Goal: Task Accomplishment & Management: Use online tool/utility

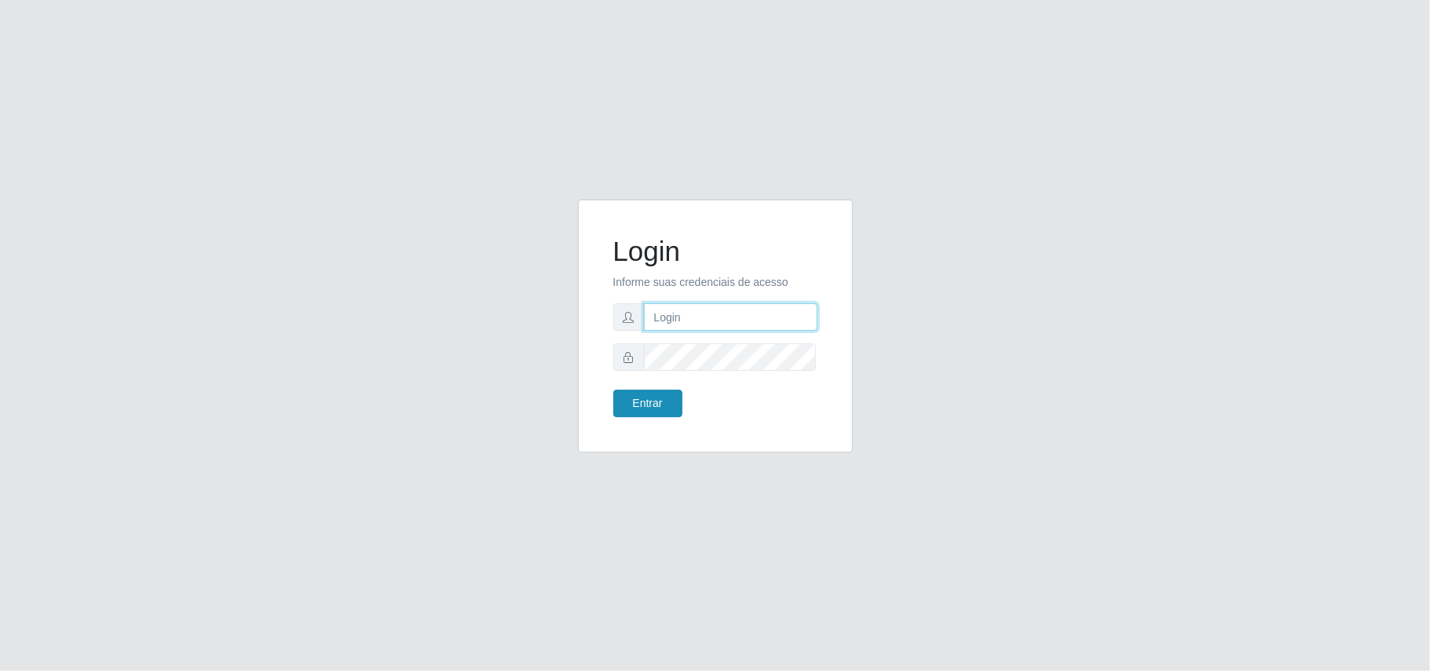
type input "Gessika@B11"
drag, startPoint x: 657, startPoint y: 393, endPoint x: 661, endPoint y: 375, distance: 17.6
click at [657, 393] on button "Entrar" at bounding box center [647, 403] width 69 height 27
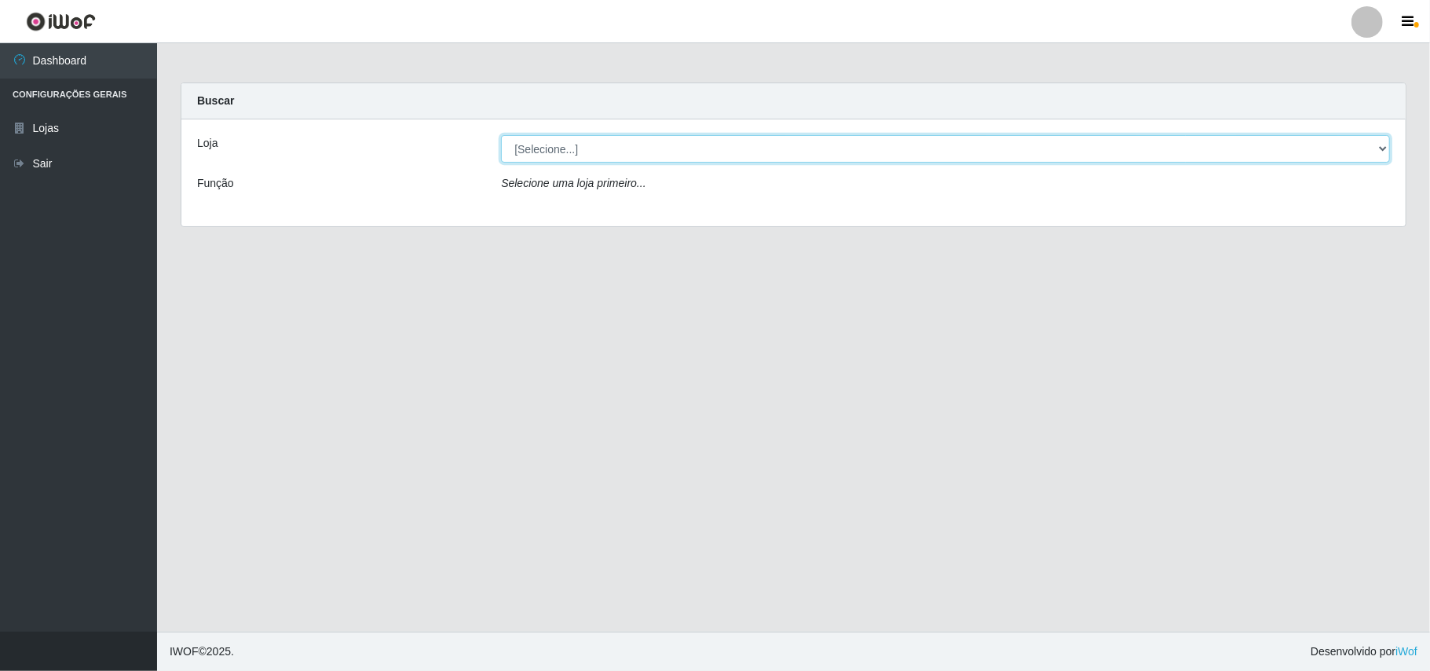
click at [595, 146] on select "[Selecione...] Bemais Supermercados - B11 Manaíra" at bounding box center [945, 148] width 889 height 27
select select "409"
click at [501, 135] on select "[Selecione...] Bemais Supermercados - B11 Manaíra" at bounding box center [945, 148] width 889 height 27
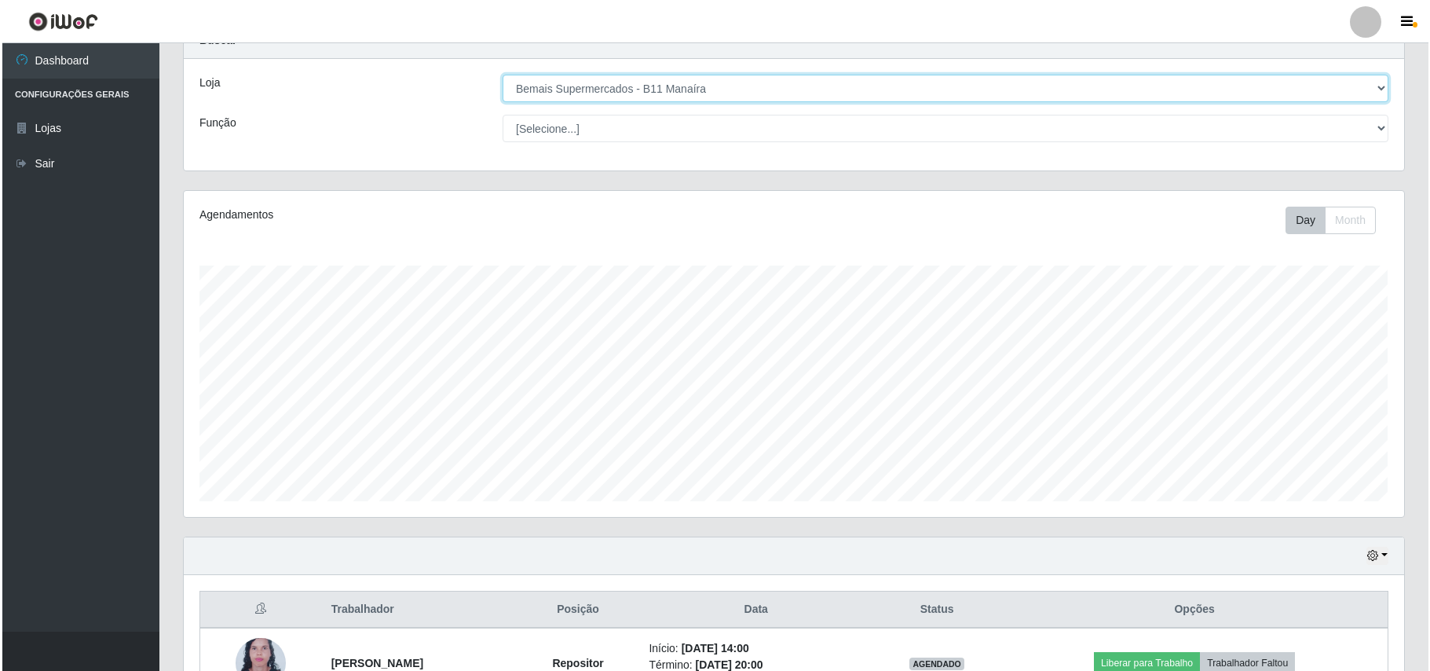
scroll to position [165, 0]
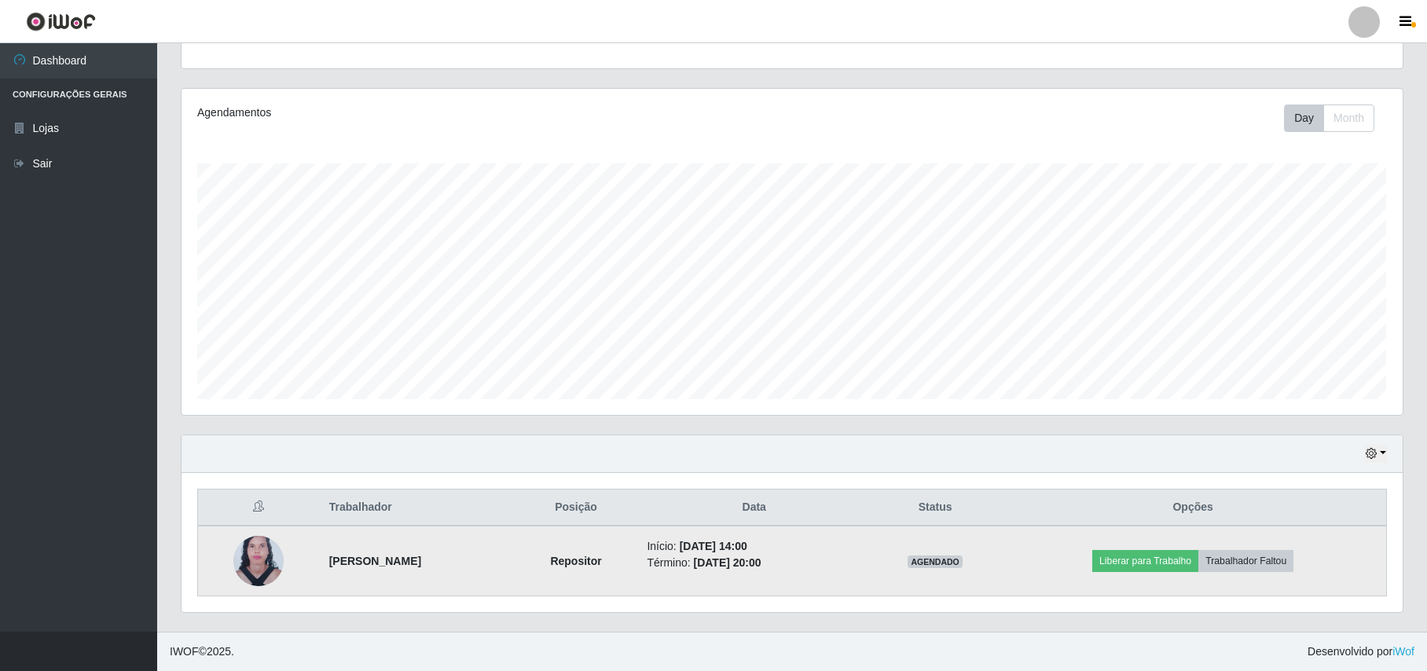
click at [252, 548] on img at bounding box center [258, 561] width 50 height 68
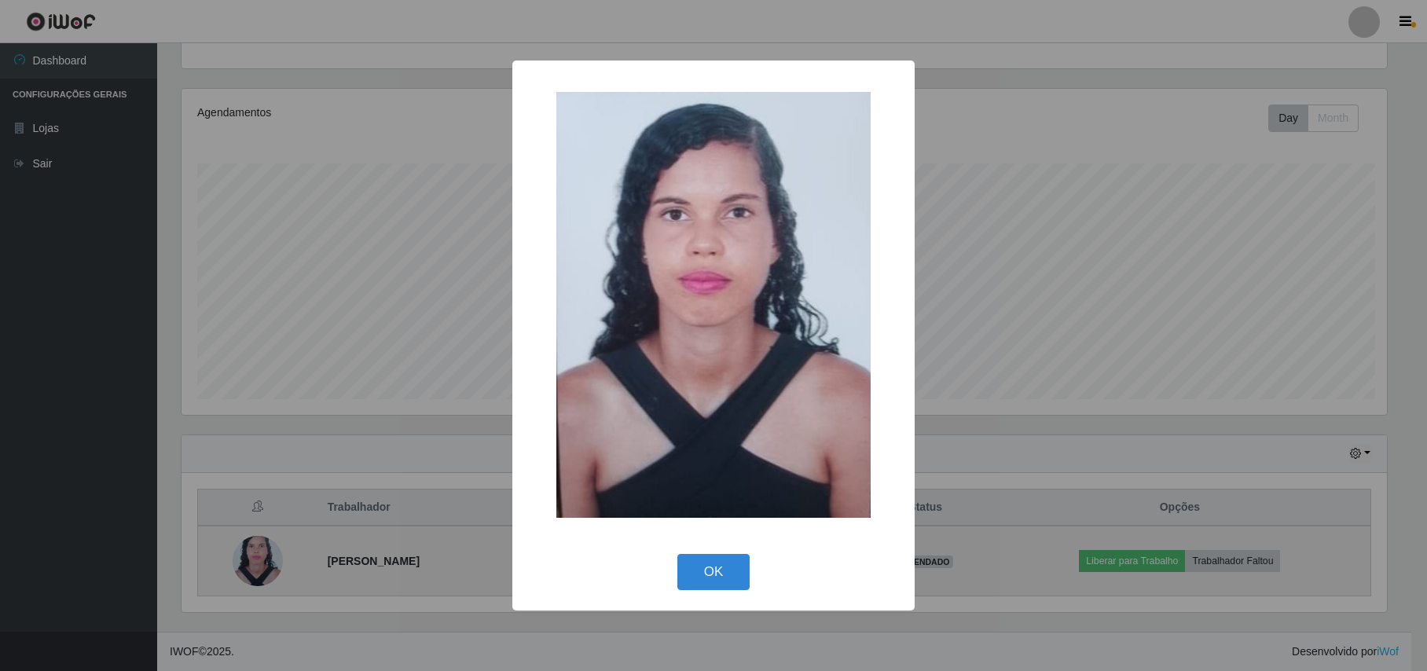
scroll to position [327, 1208]
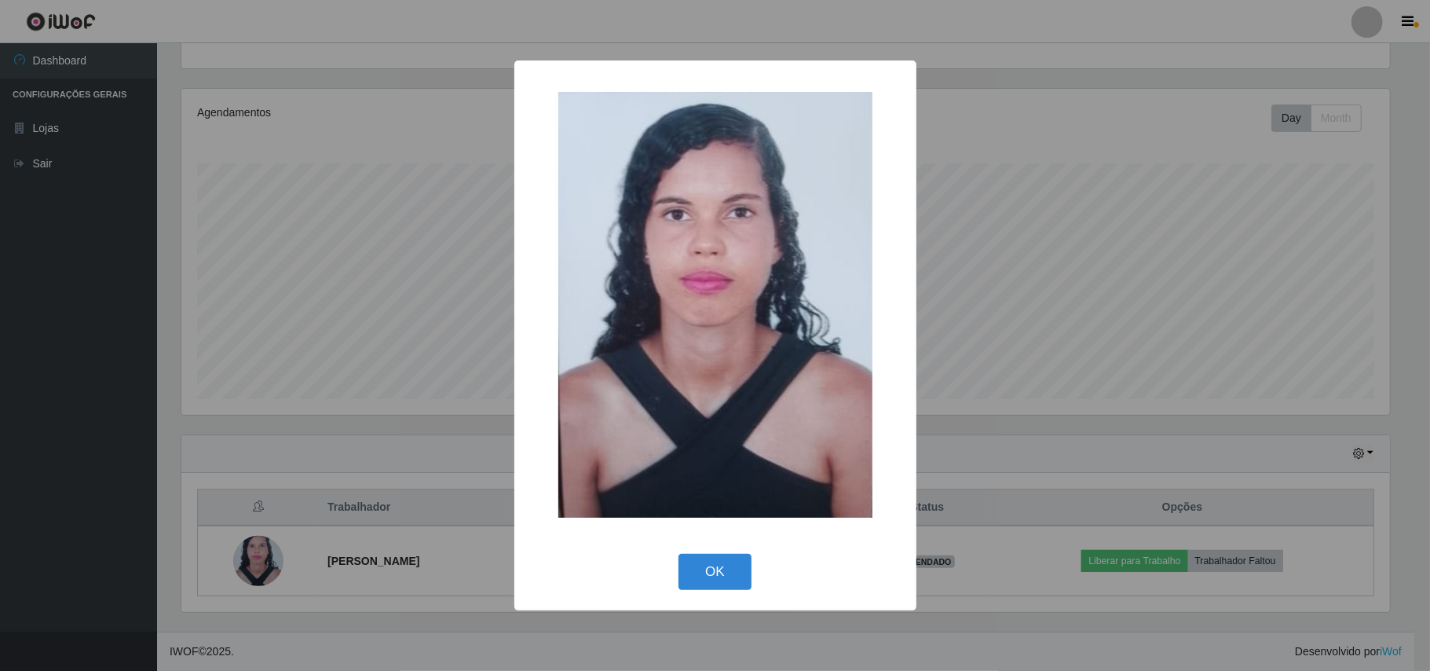
click at [252, 548] on div "× OK Cancel" at bounding box center [715, 335] width 1430 height 671
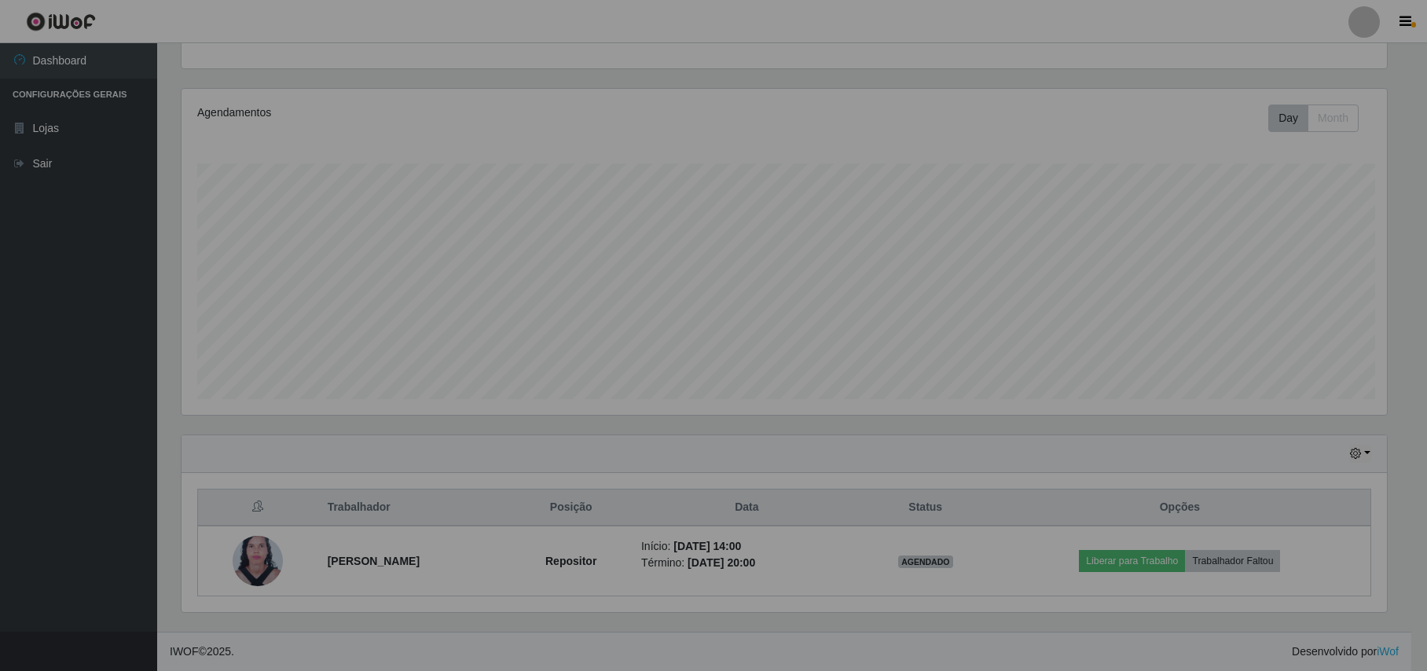
scroll to position [327, 1220]
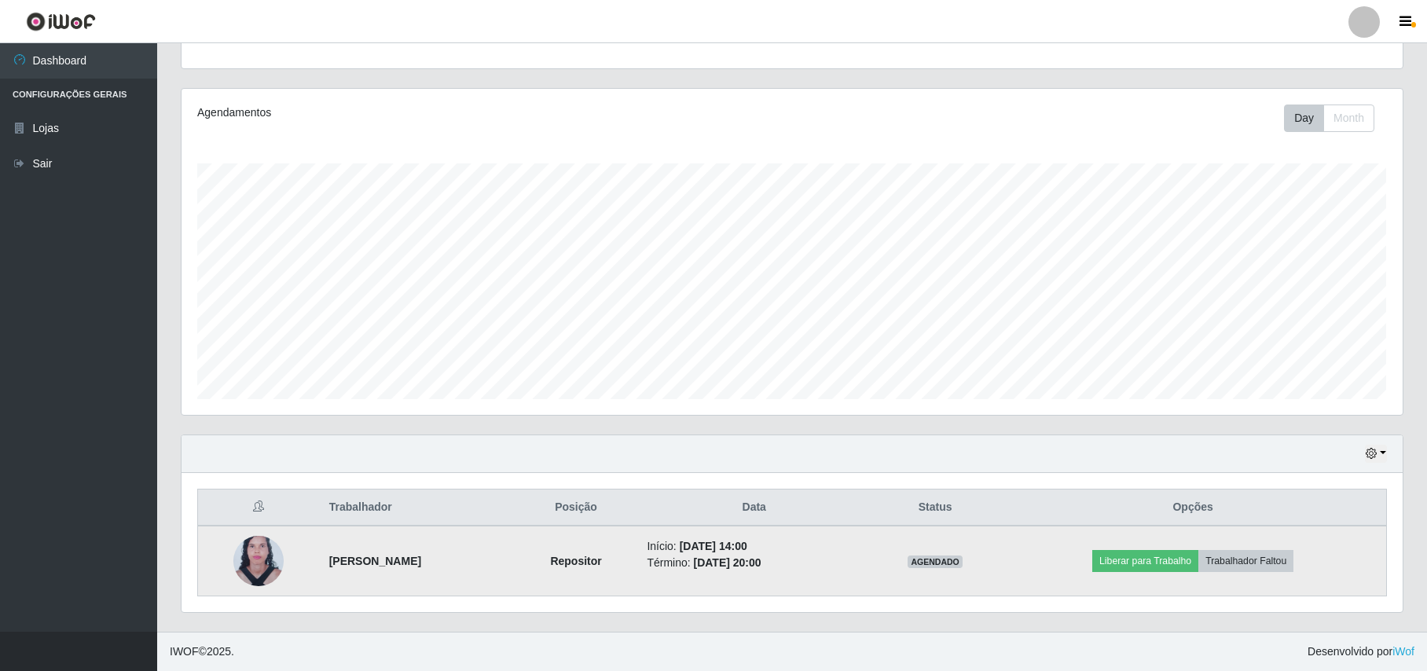
click at [236, 554] on img at bounding box center [258, 561] width 50 height 68
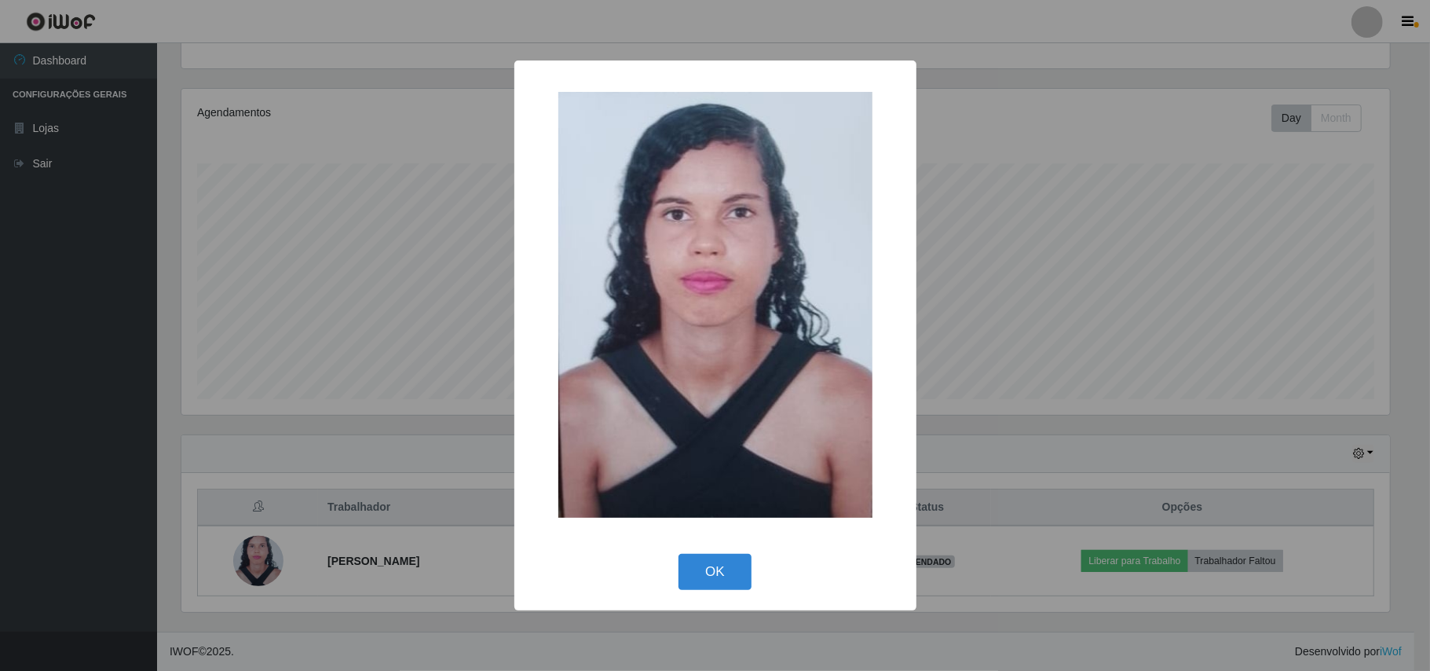
click at [248, 560] on div "× OK Cancel" at bounding box center [715, 335] width 1430 height 671
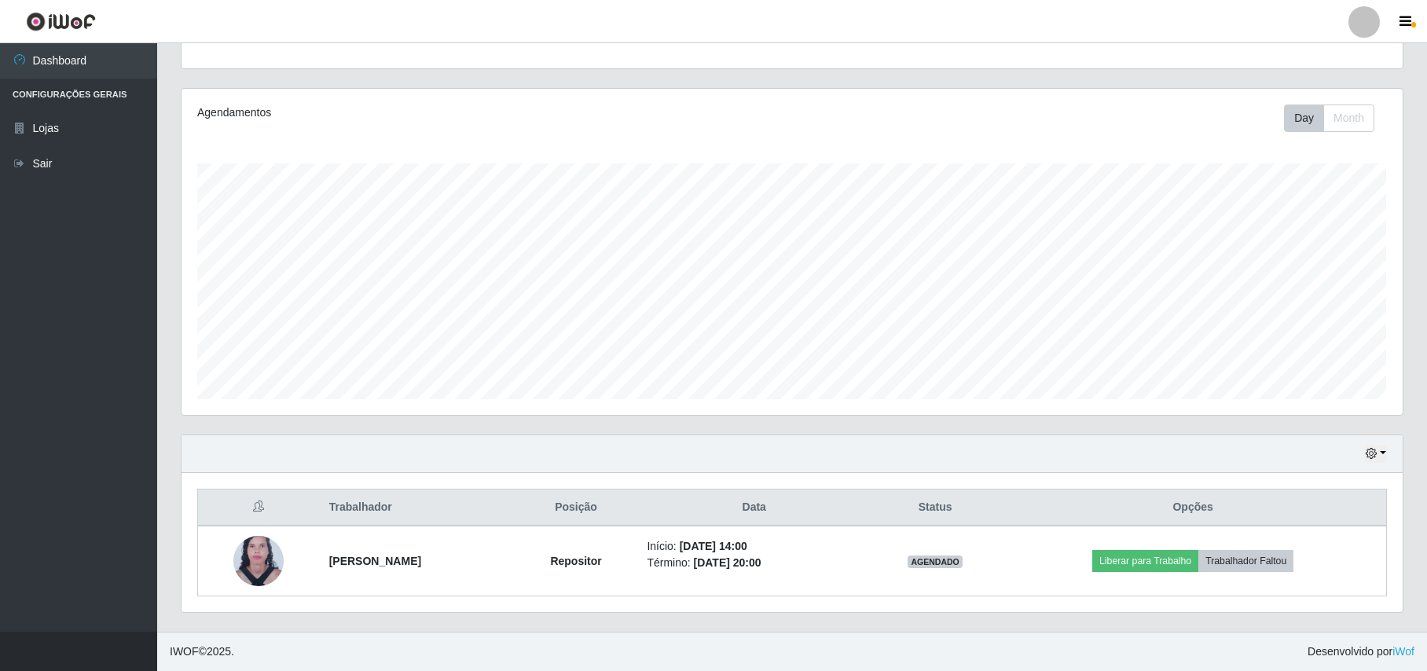
scroll to position [165, 0]
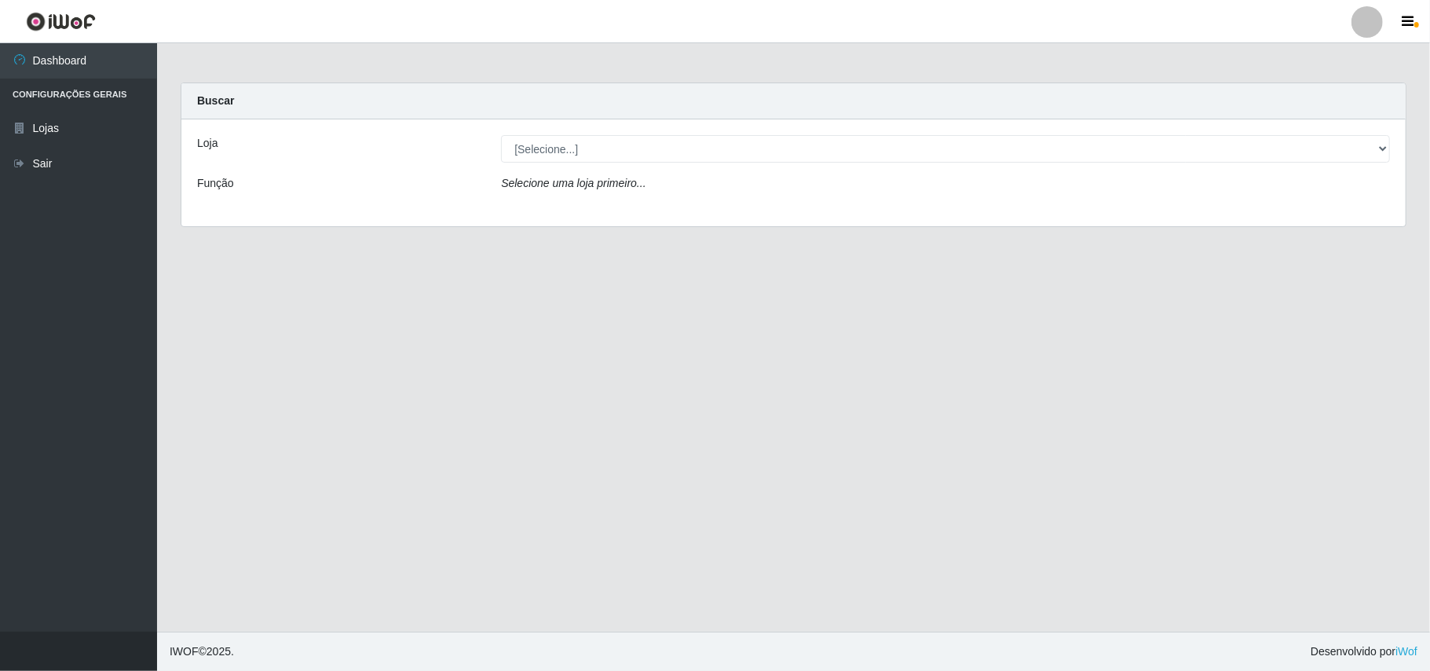
drag, startPoint x: 680, startPoint y: 341, endPoint x: 362, endPoint y: 384, distance: 321.1
drag, startPoint x: 362, startPoint y: 384, endPoint x: 1361, endPoint y: 138, distance: 1028.2
click at [1361, 138] on div "Loja [Selecione...] Bemais Supermercados - B11 Manaíra Função Selecione uma loj…" at bounding box center [793, 172] width 1225 height 107
click at [1358, 148] on select "[Selecione...] Bemais Supermercados - B11 Manaíra" at bounding box center [945, 148] width 889 height 27
select select "409"
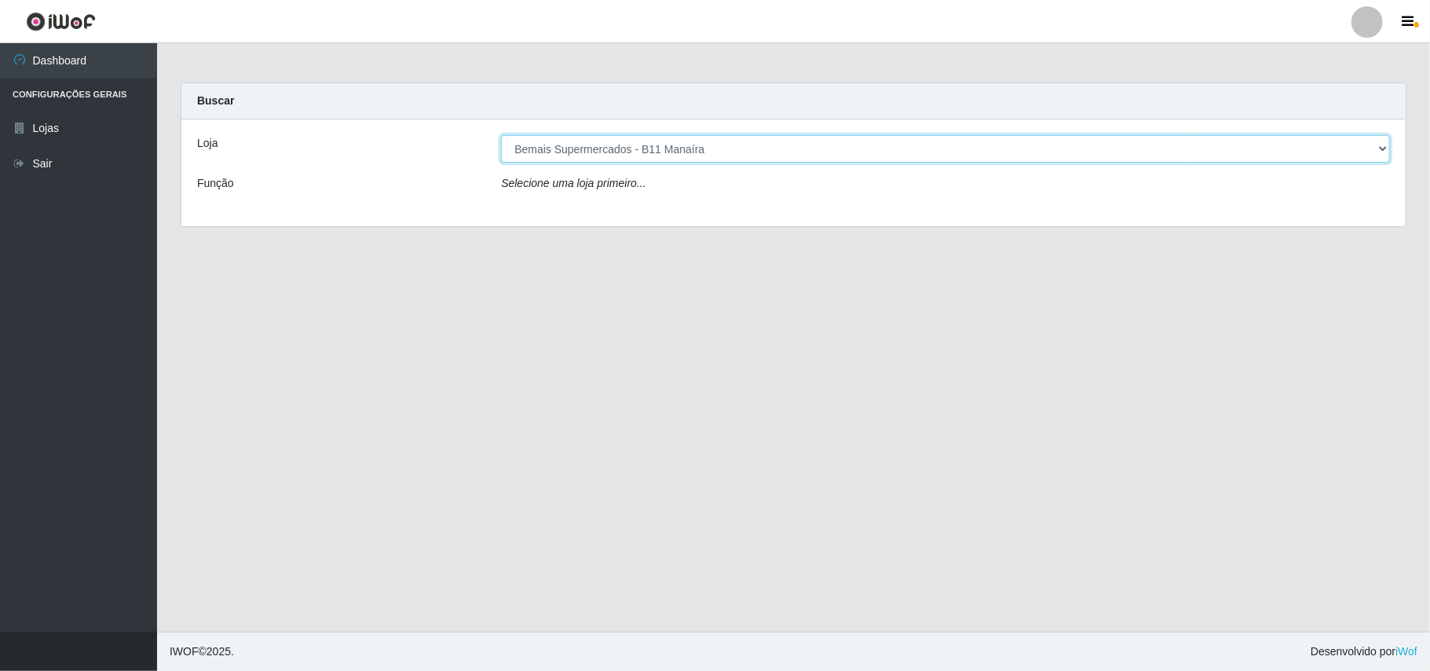
click at [501, 135] on select "[Selecione...] Bemais Supermercados - B11 Manaíra" at bounding box center [945, 148] width 889 height 27
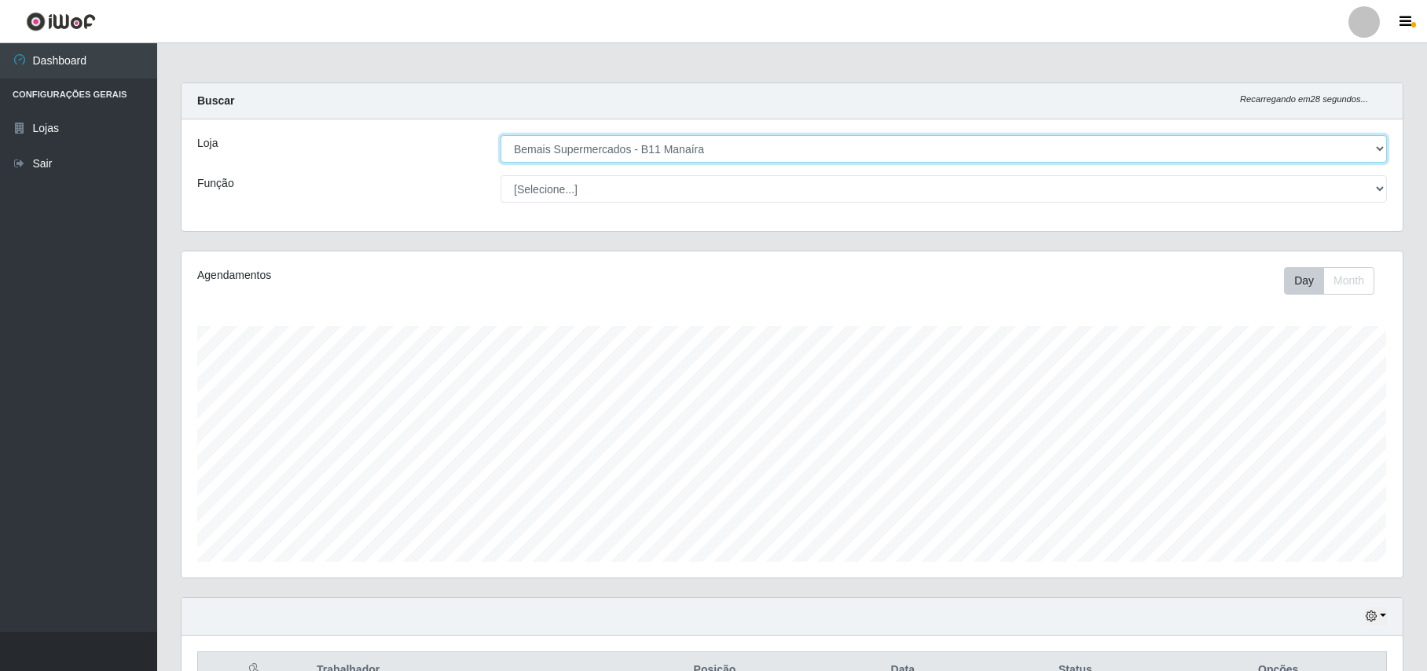
scroll to position [327, 1220]
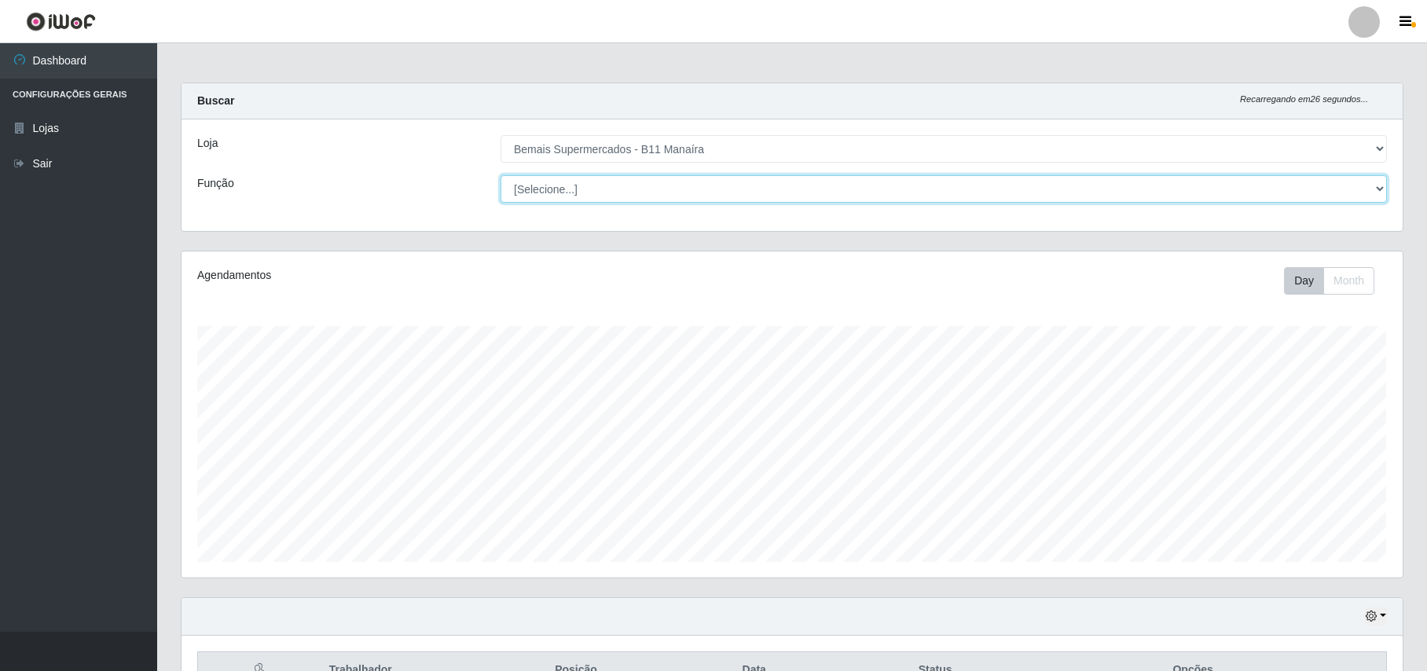
click at [1377, 195] on select "[Selecione...] ASG ASG + ASG ++ Auxiliar de Estacionamento Auxiliar de Estacion…" at bounding box center [943, 188] width 886 height 27
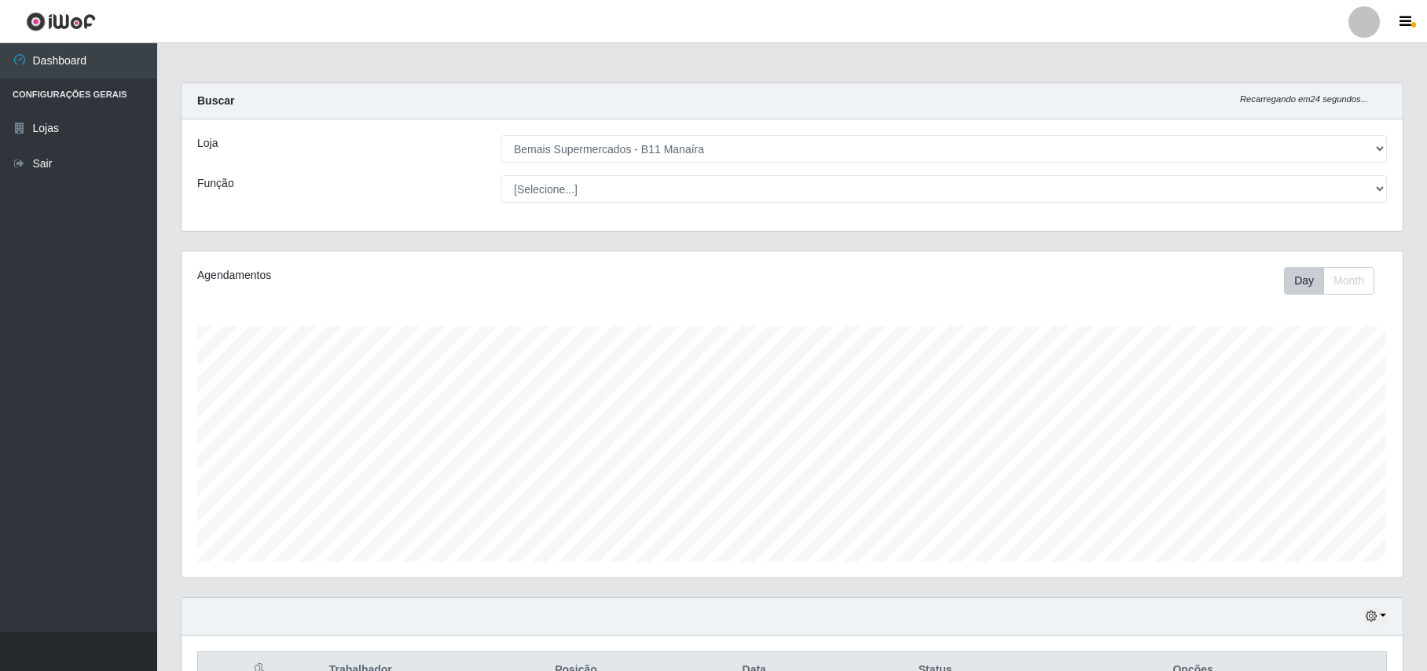
click at [406, 280] on div "Agendamentos" at bounding box center [438, 275] width 482 height 16
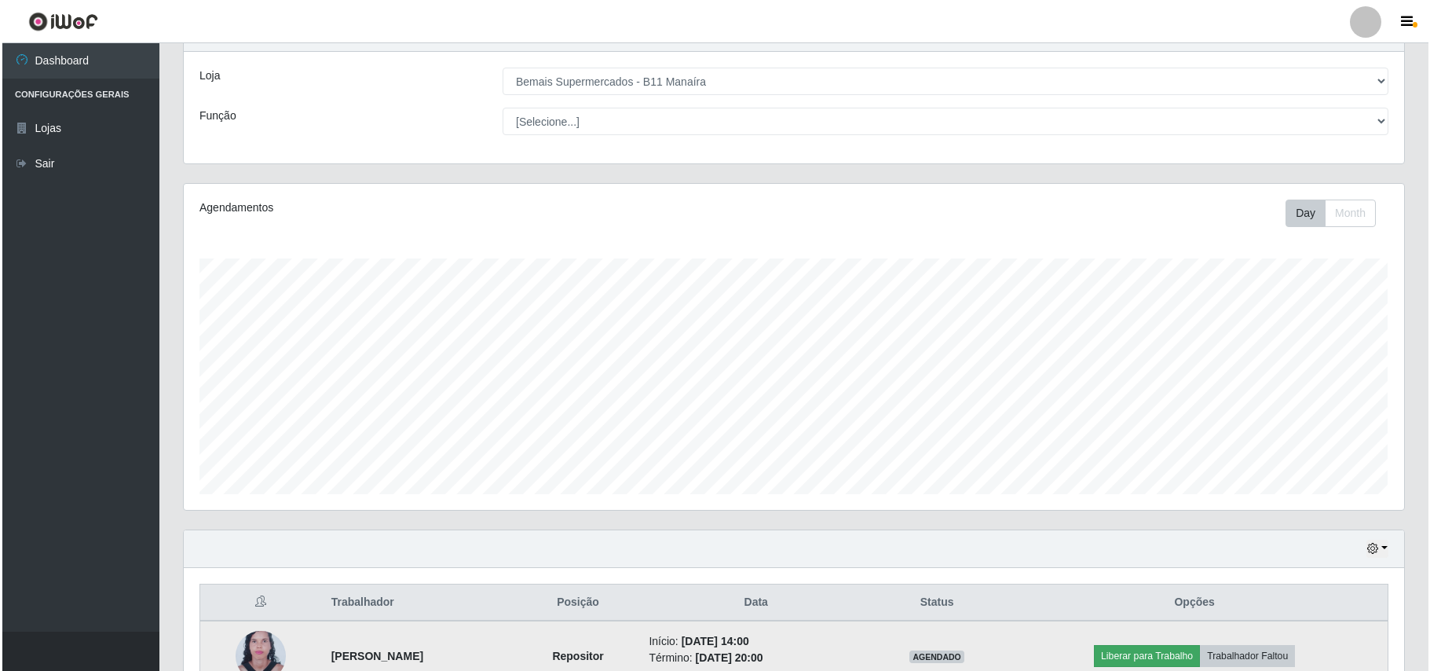
scroll to position [165, 0]
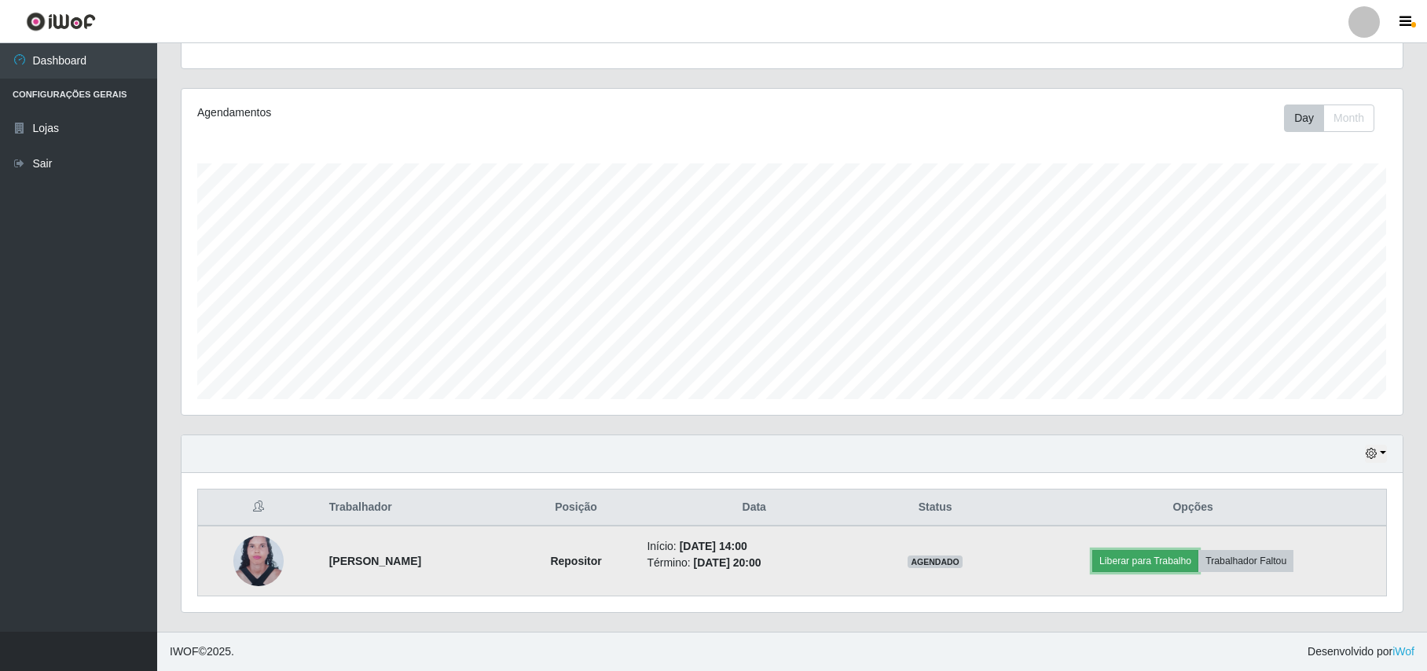
click at [1169, 558] on button "Liberar para Trabalho" at bounding box center [1145, 561] width 106 height 22
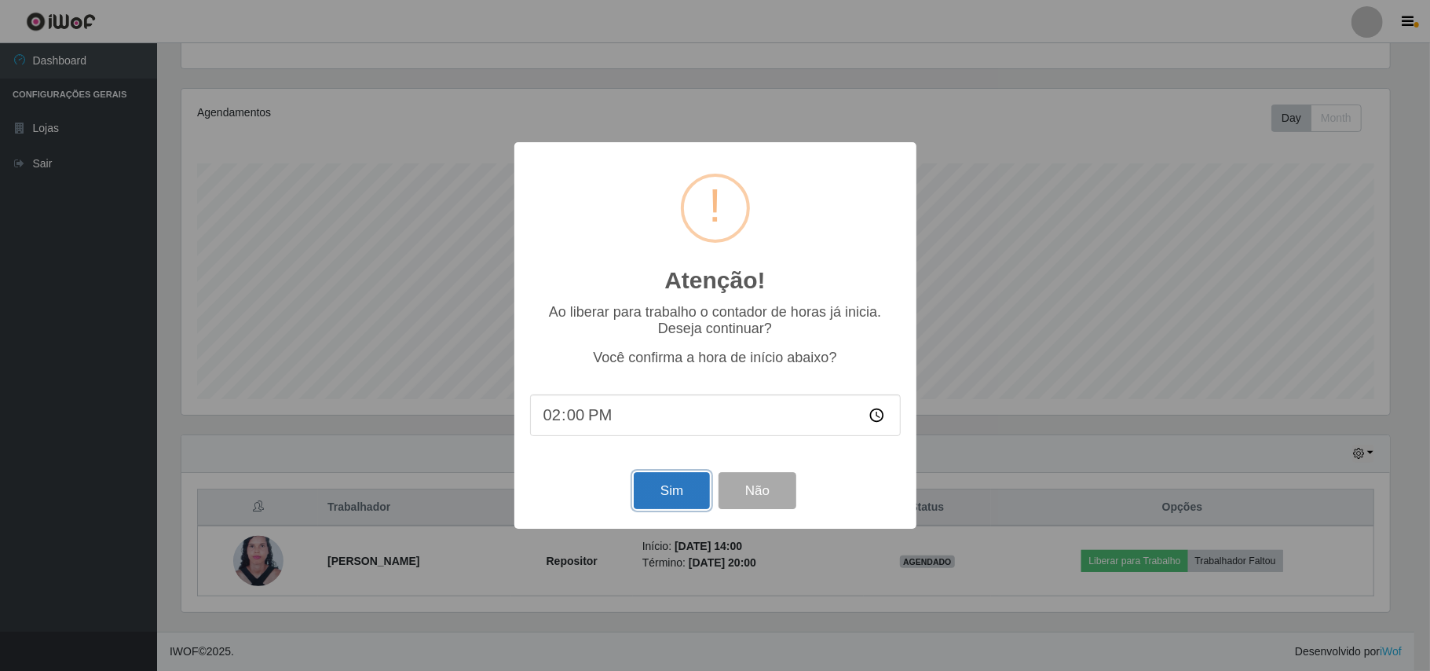
click at [683, 491] on button "Sim" at bounding box center [672, 490] width 76 height 37
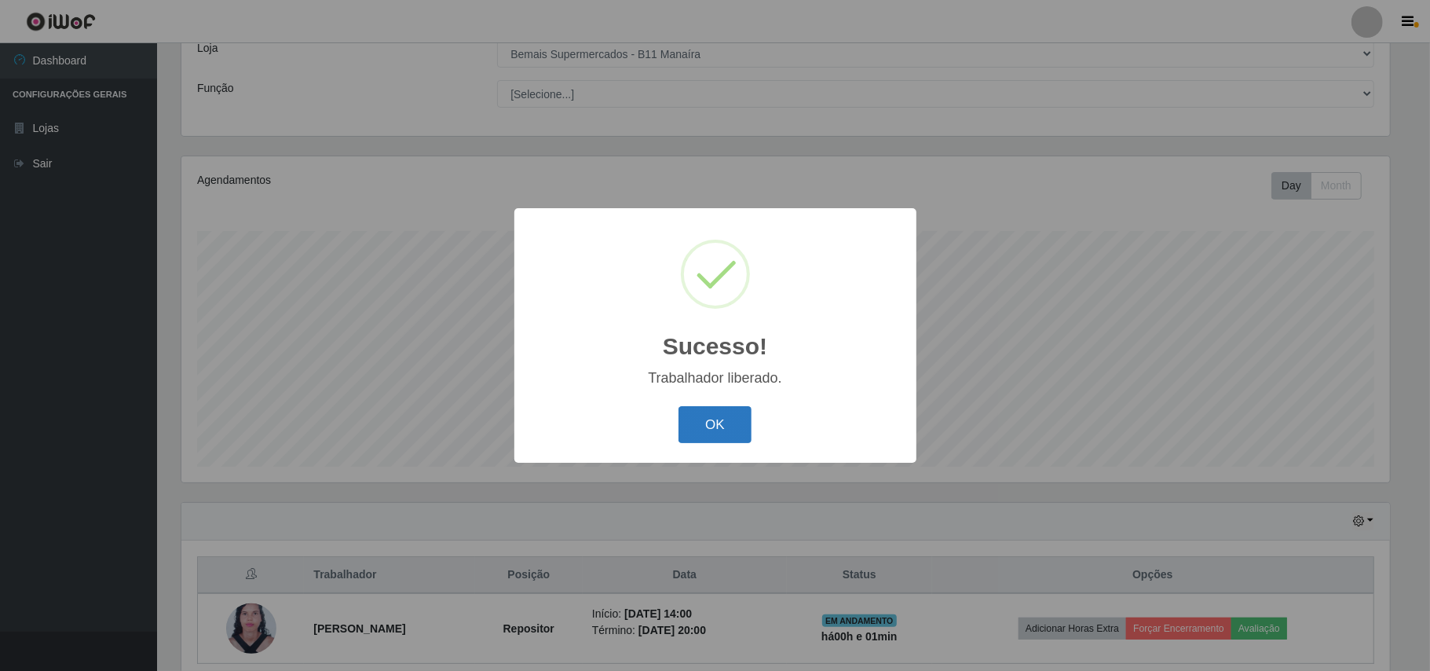
click at [693, 426] on button "OK" at bounding box center [715, 424] width 73 height 37
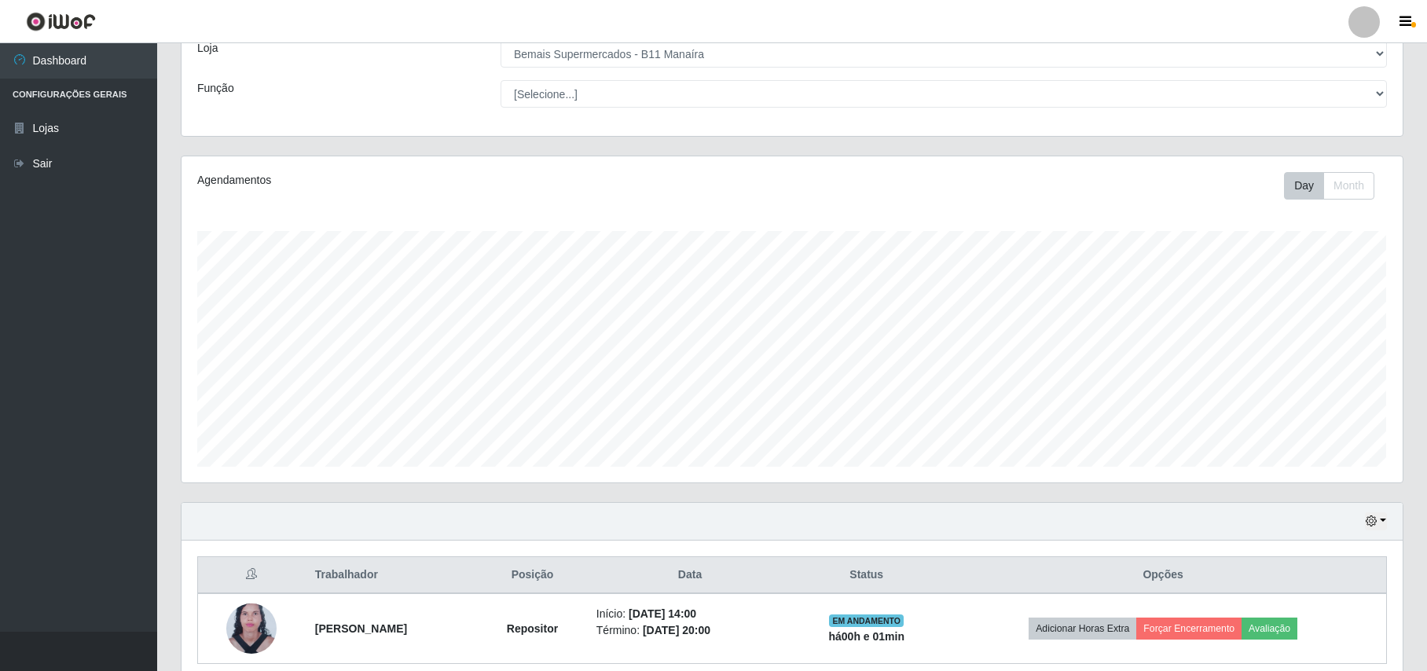
scroll to position [165, 0]
